Goal: Transaction & Acquisition: Purchase product/service

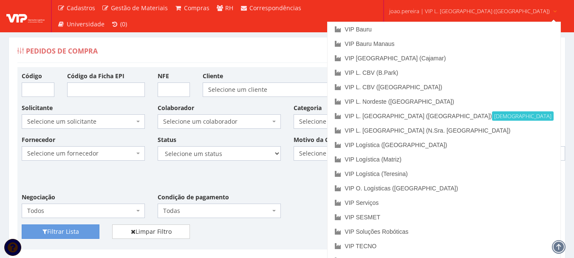
click at [466, 7] on span "joao.pereira | VIP L. [GEOGRAPHIC_DATA] ([GEOGRAPHIC_DATA])" at bounding box center [469, 11] width 161 height 8
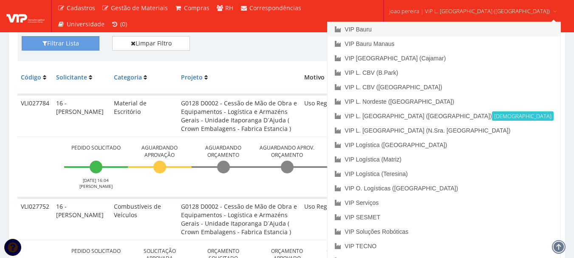
click at [405, 28] on link "VIP Bauru" at bounding box center [443, 29] width 232 height 14
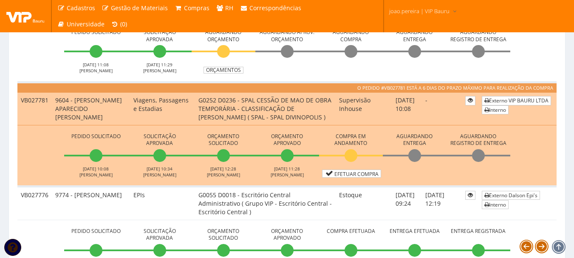
scroll to position [340, 0]
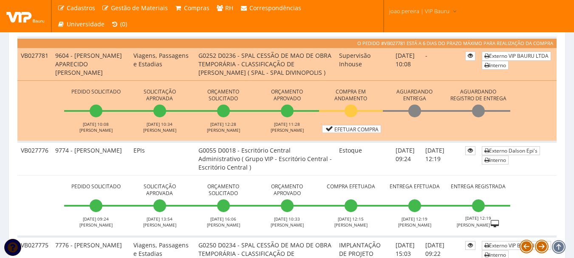
click at [351, 131] on li "Compra em Andamento Efetuar Compra" at bounding box center [351, 109] width 64 height 47
click at [350, 133] on link "Efetuar Compra" at bounding box center [351, 129] width 59 height 8
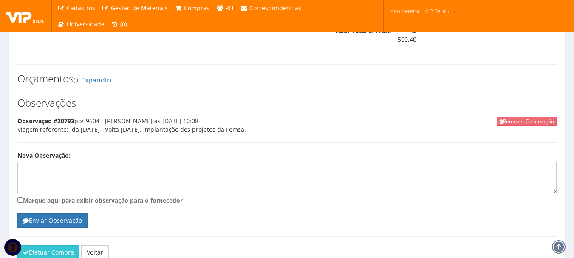
scroll to position [574, 0]
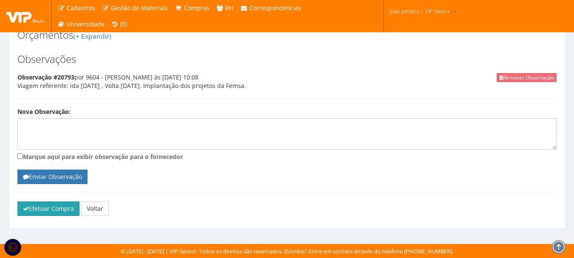
click at [24, 215] on button "Efetuar Compra" at bounding box center [48, 208] width 62 height 14
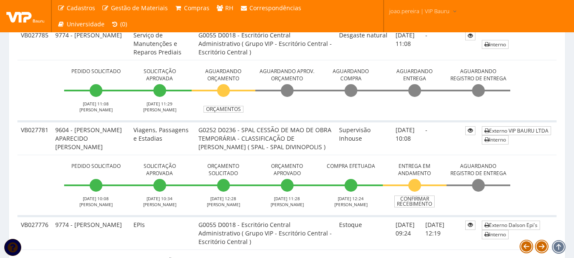
scroll to position [340, 0]
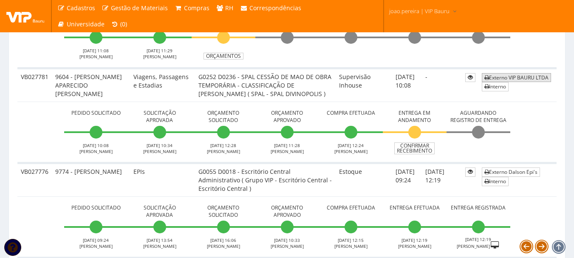
click at [490, 78] on link "Externo VIP BAURU LTDA" at bounding box center [516, 77] width 69 height 9
